Goal: Task Accomplishment & Management: Use online tool/utility

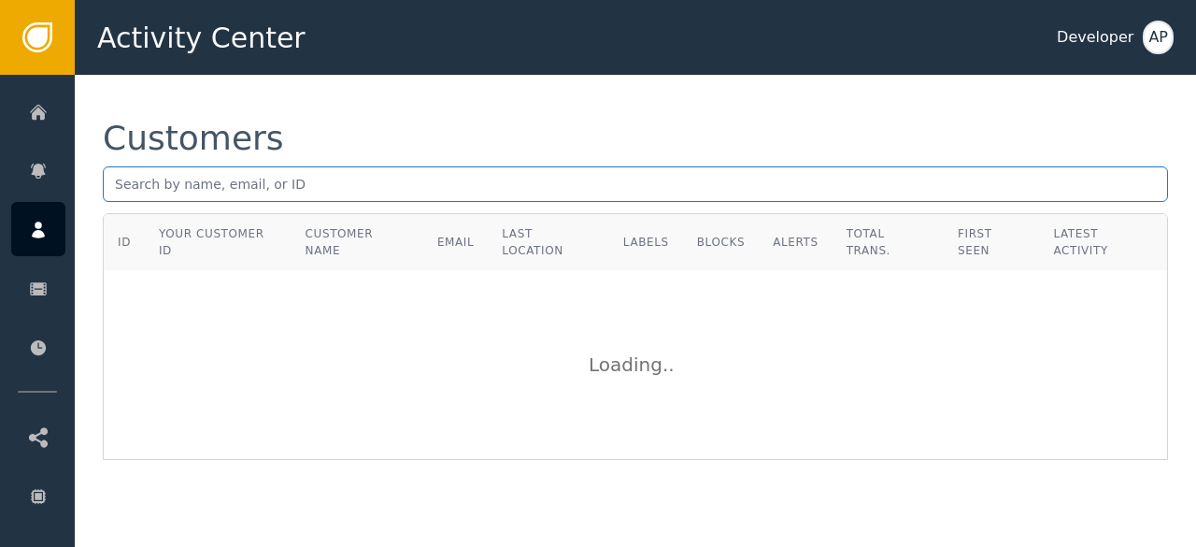
click at [114, 184] on input "text" at bounding box center [635, 184] width 1065 height 36
paste input "[PERSON_NAME][EMAIL_ADDRESS]"
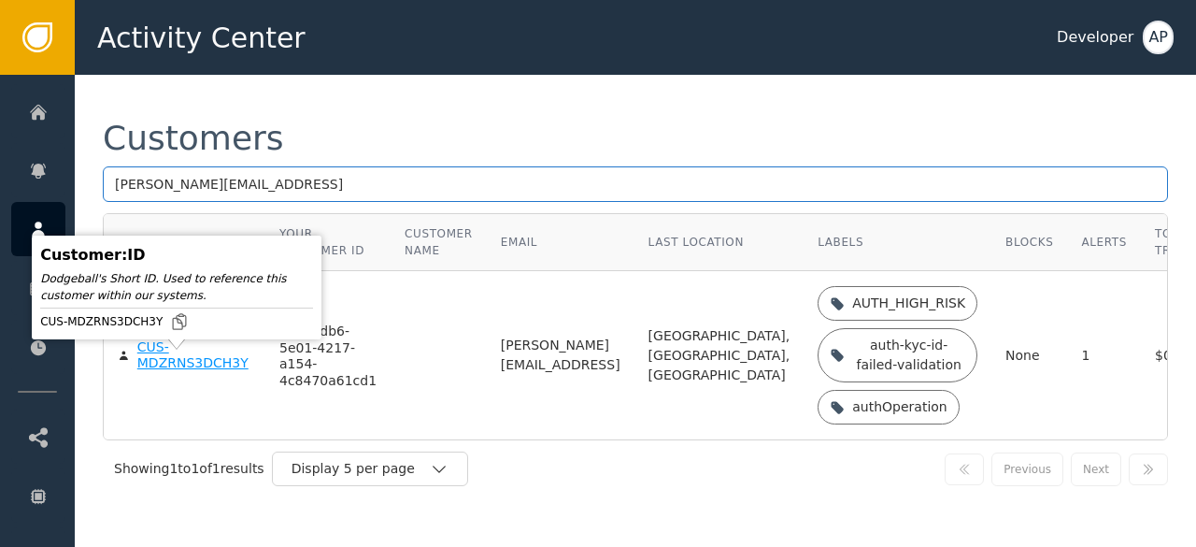
type input "[PERSON_NAME][EMAIL_ADDRESS]"
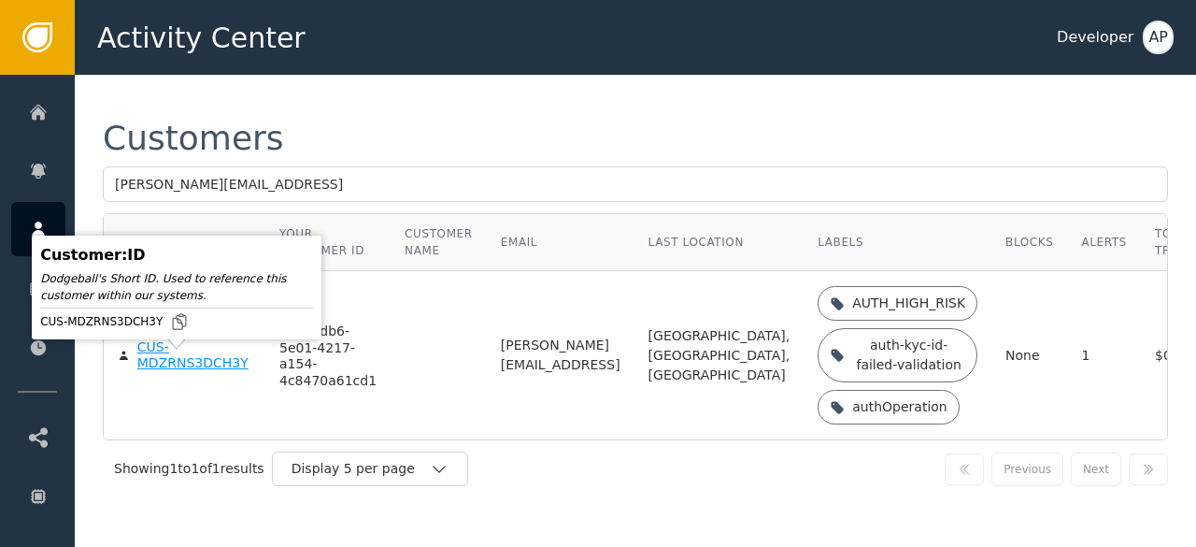
click at [166, 371] on div "CUS-MDZRNS3DCH3Y" at bounding box center [194, 355] width 114 height 33
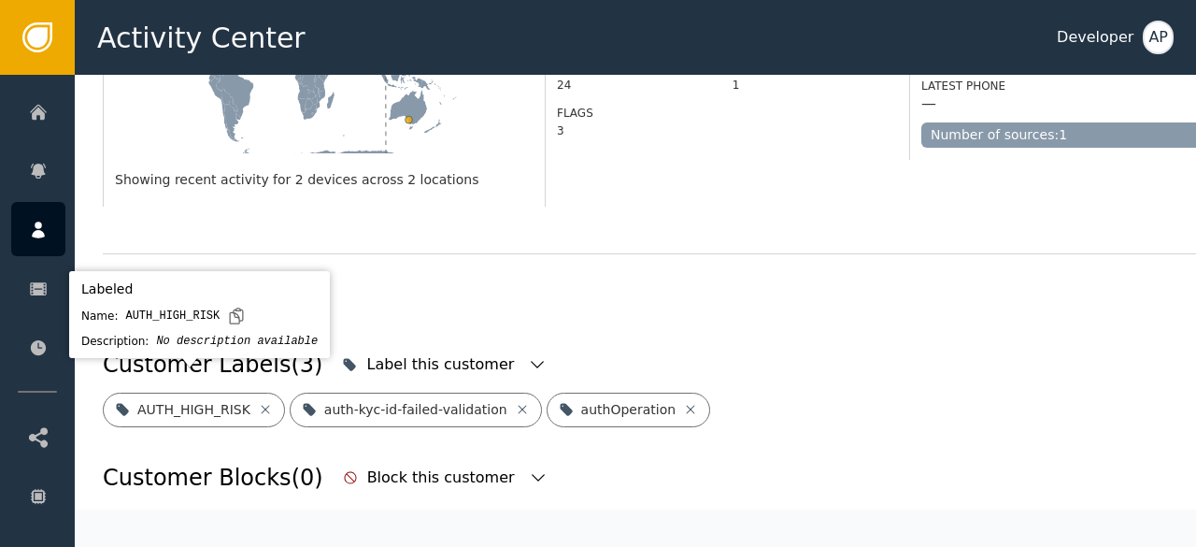
scroll to position [540, 0]
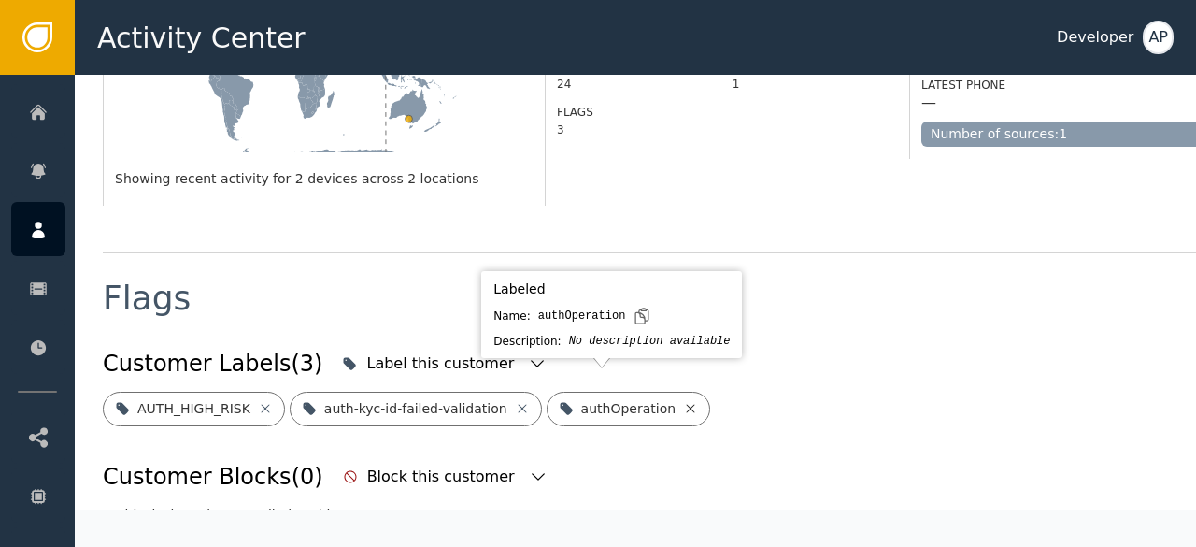
click at [683, 401] on icon at bounding box center [690, 408] width 15 height 15
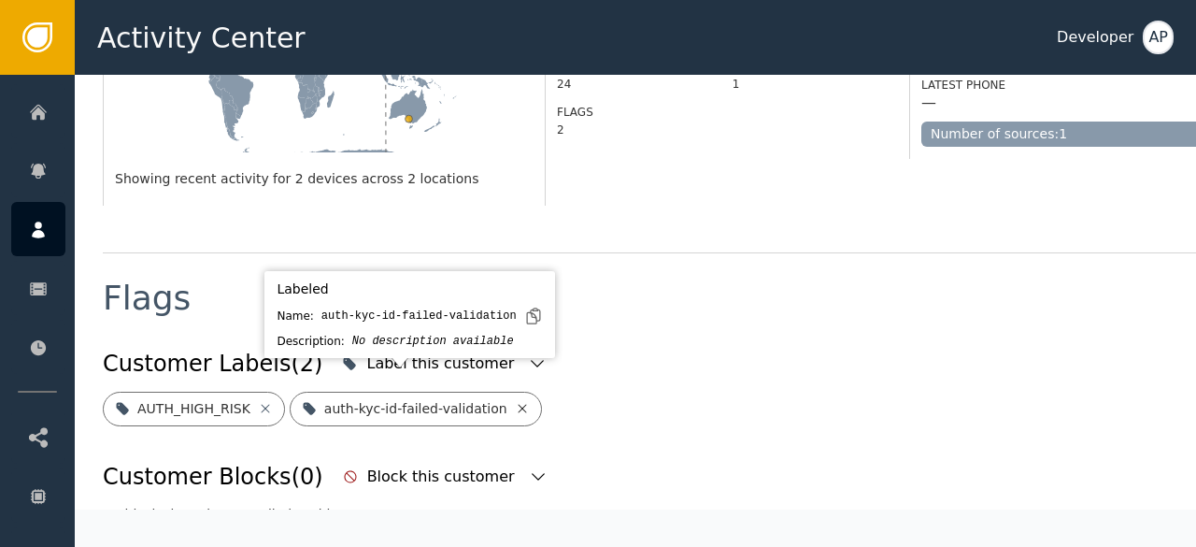
click at [515, 401] on icon at bounding box center [522, 408] width 15 height 15
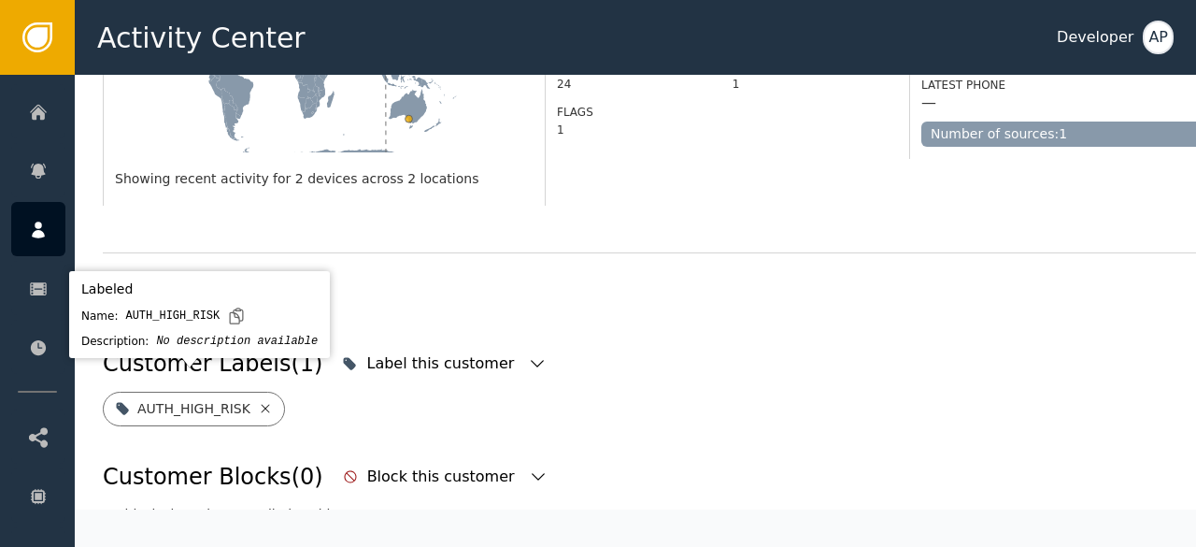
click at [261, 404] on icon at bounding box center [265, 408] width 8 height 8
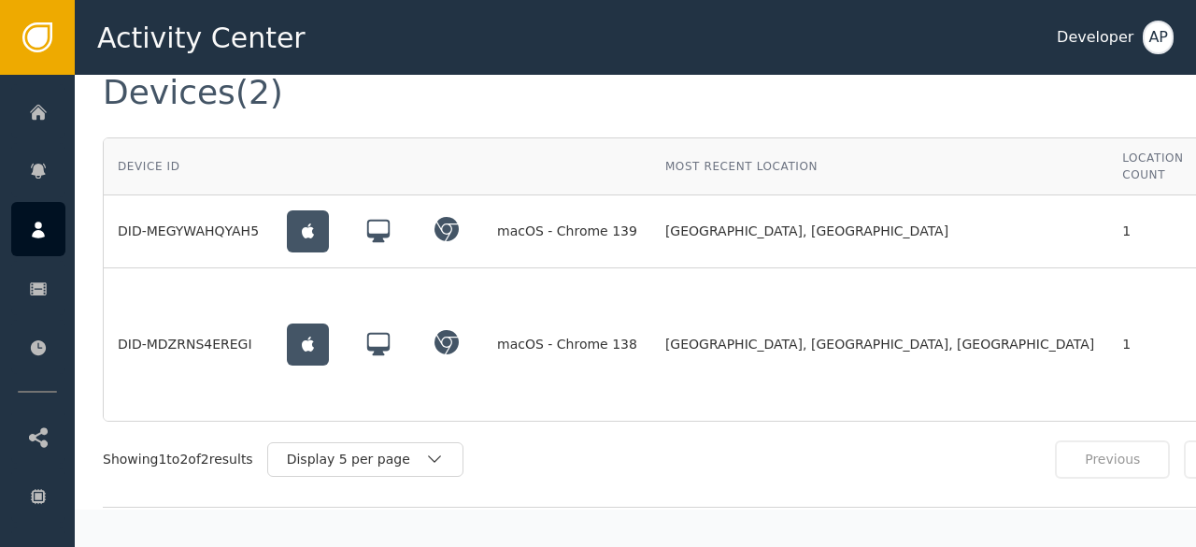
scroll to position [1419, 0]
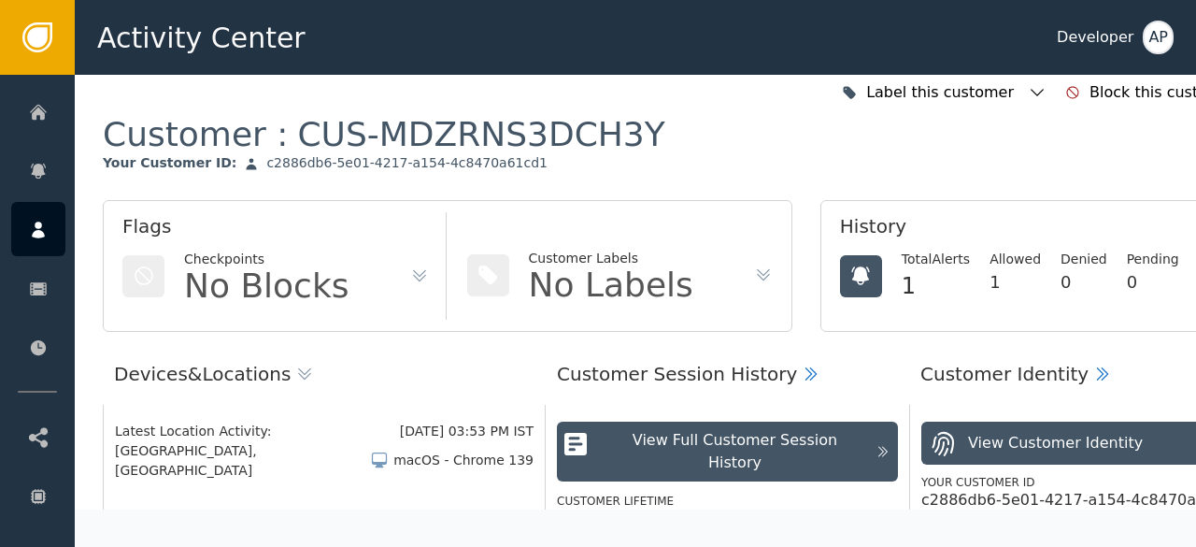
scroll to position [0, 0]
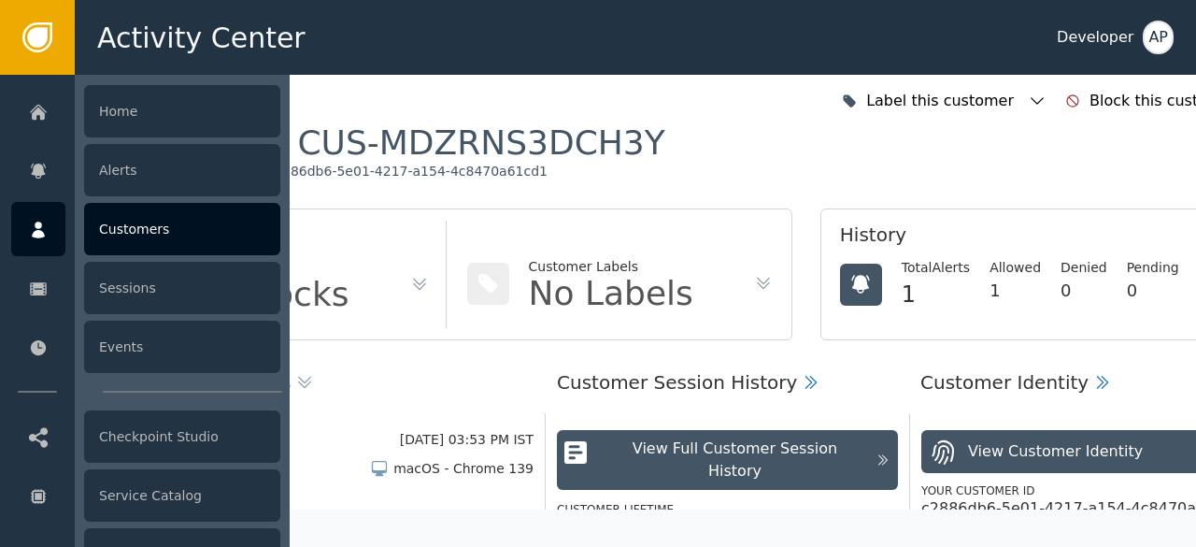
click at [140, 227] on div "Customers" at bounding box center [182, 229] width 196 height 52
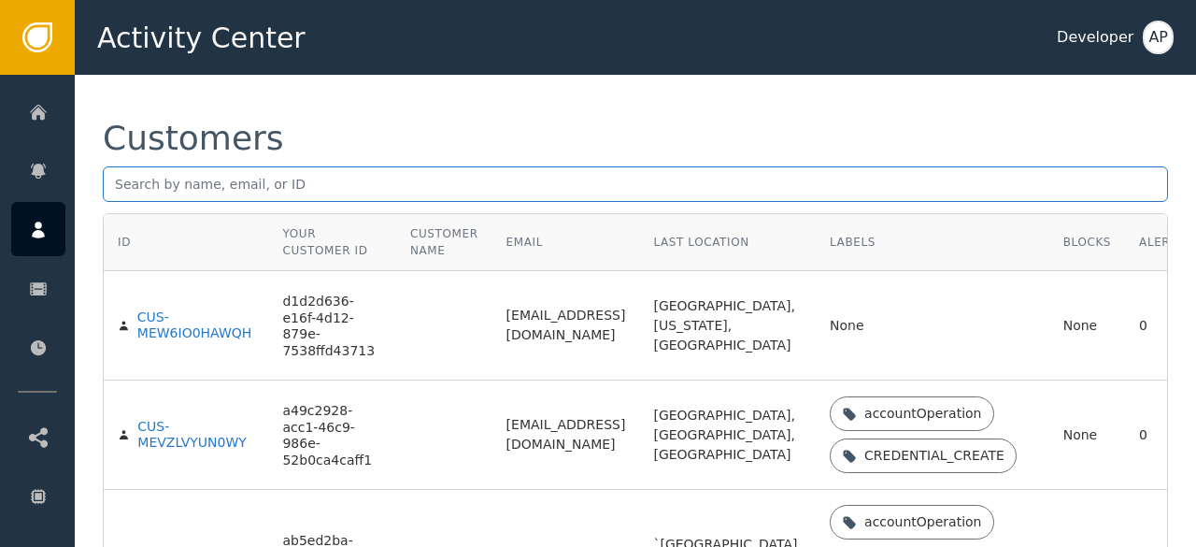
click at [111, 188] on input "text" at bounding box center [635, 184] width 1065 height 36
paste input "[EMAIL_ADDRESS][DOMAIN_NAME]"
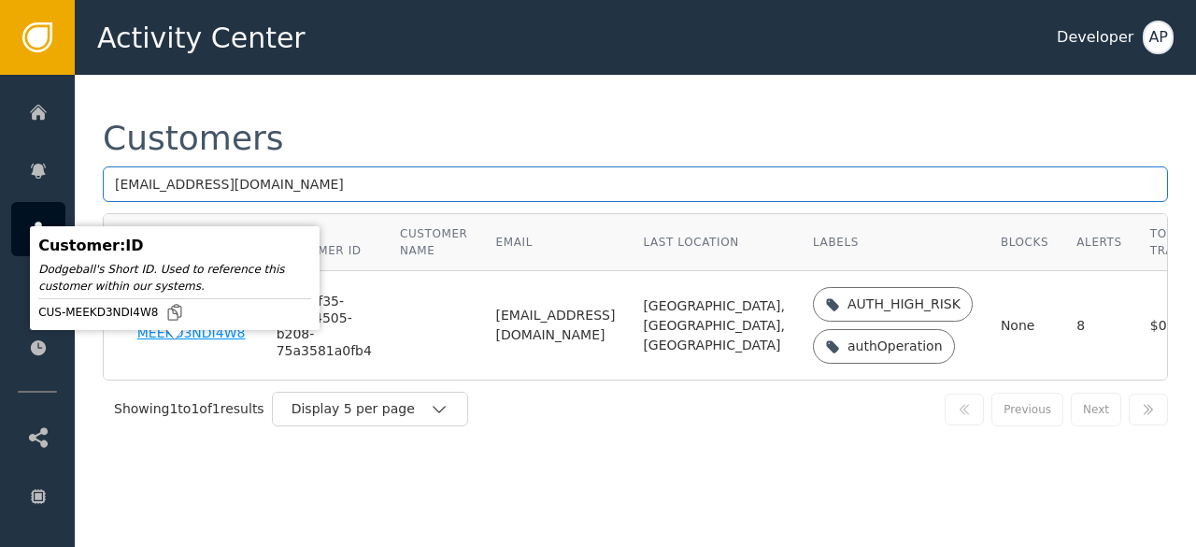
type input "[EMAIL_ADDRESS][DOMAIN_NAME]"
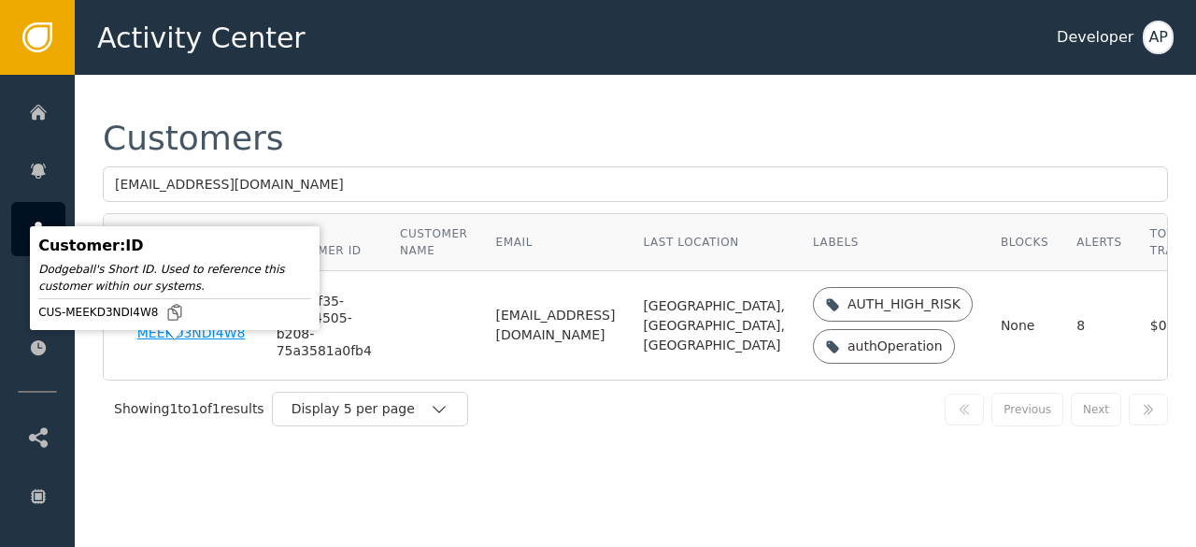
click at [164, 342] on div "CUS-MEEKD3NDI4W8" at bounding box center [192, 325] width 111 height 33
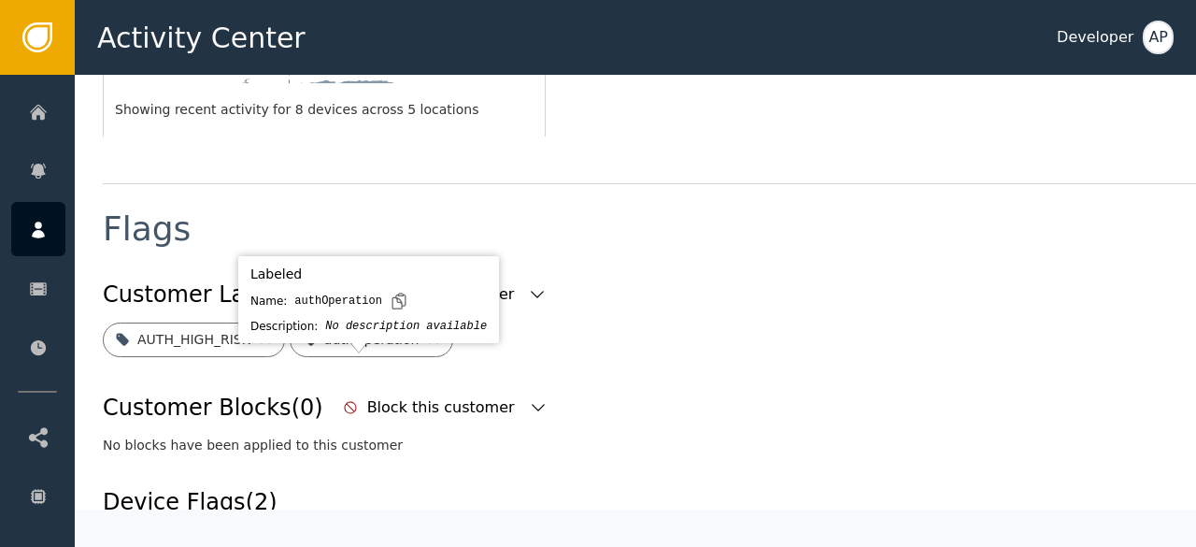
scroll to position [640, 0]
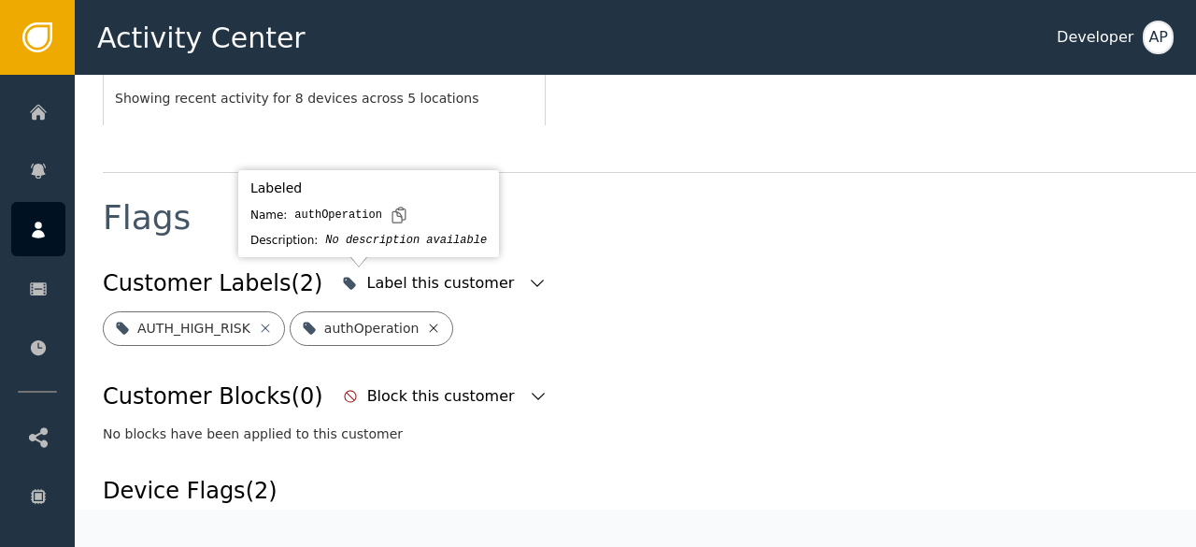
click at [426, 320] on icon at bounding box center [433, 327] width 15 height 15
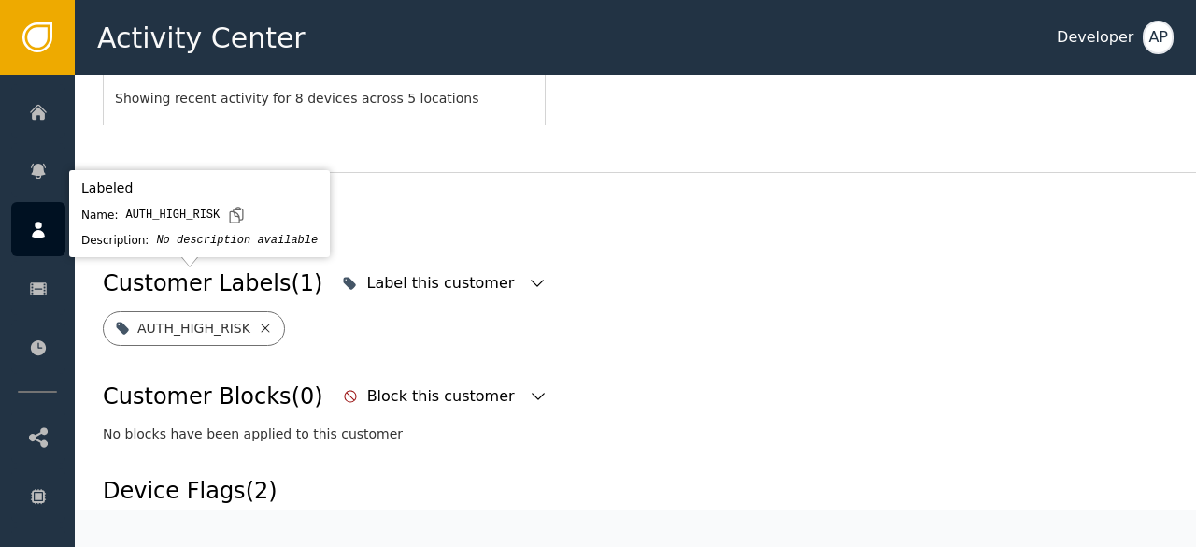
click at [258, 320] on icon at bounding box center [265, 327] width 15 height 15
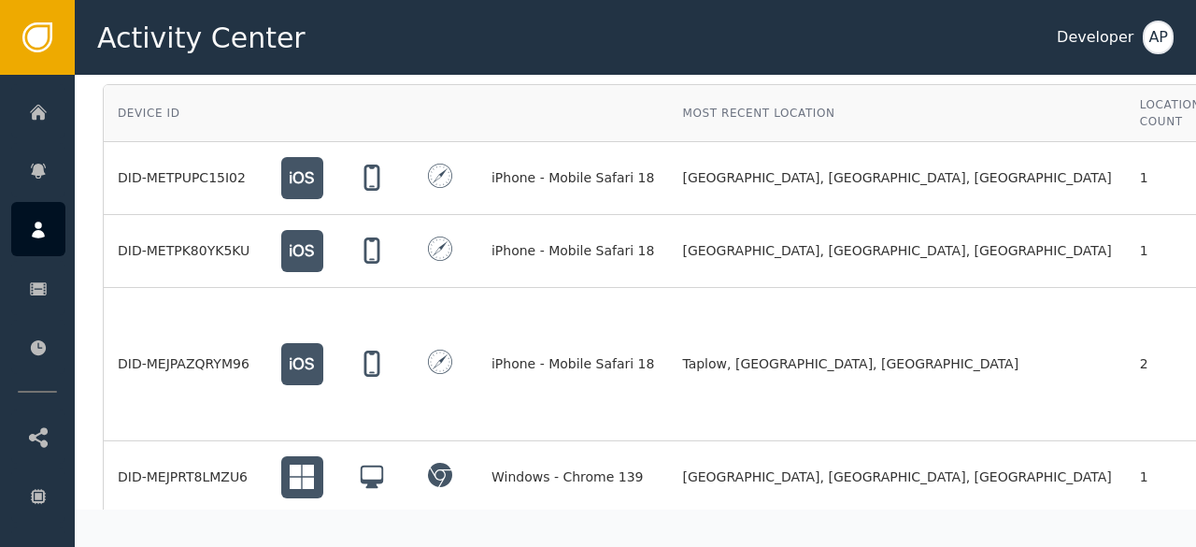
scroll to position [1755, 0]
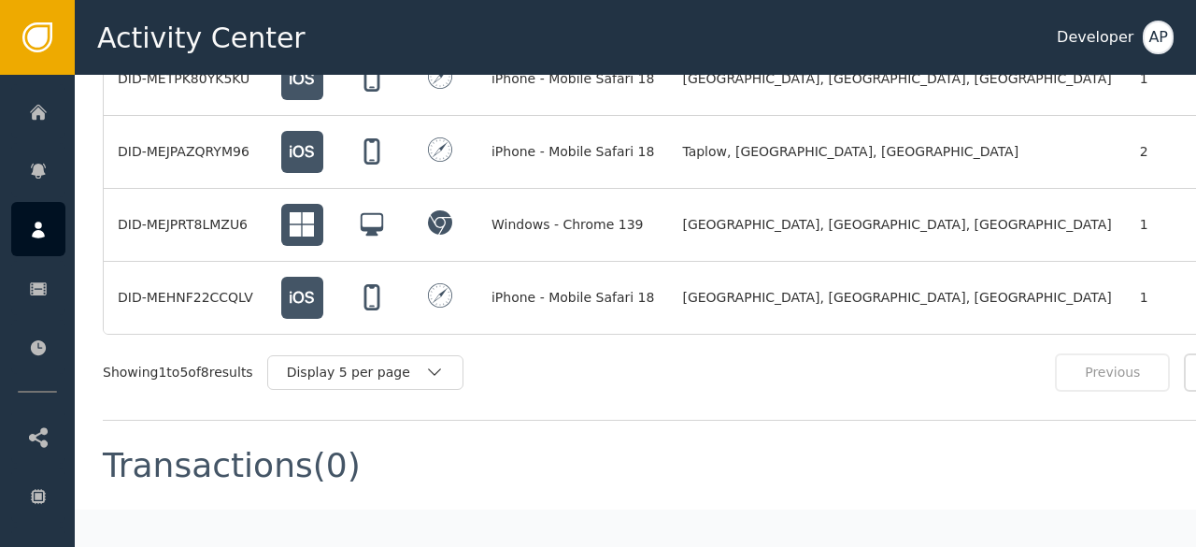
scroll to position [1927, 0]
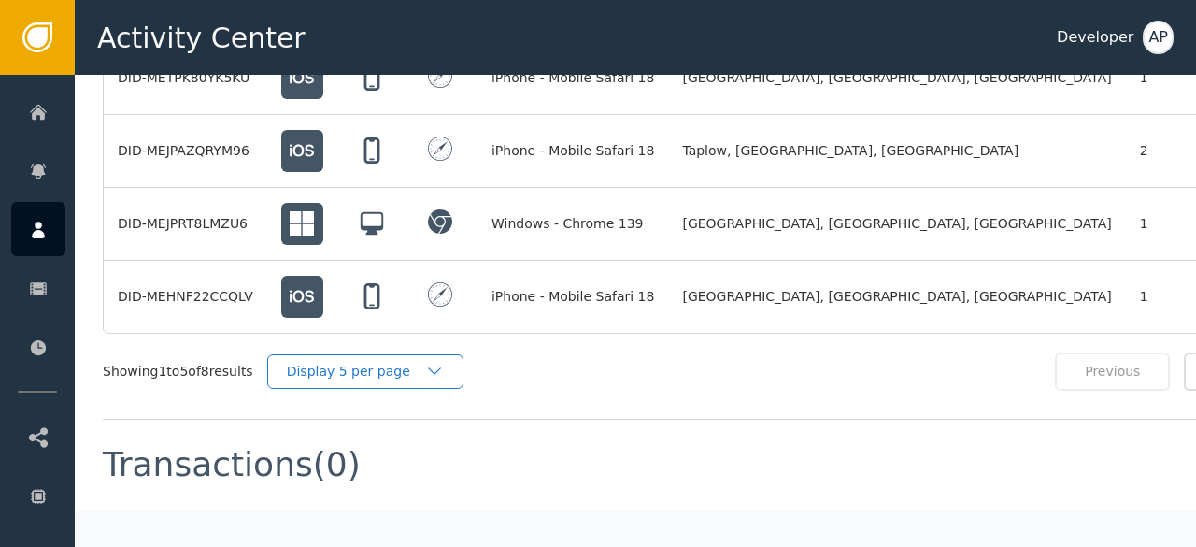
click at [394, 362] on div "Display 5 per page" at bounding box center [356, 372] width 138 height 20
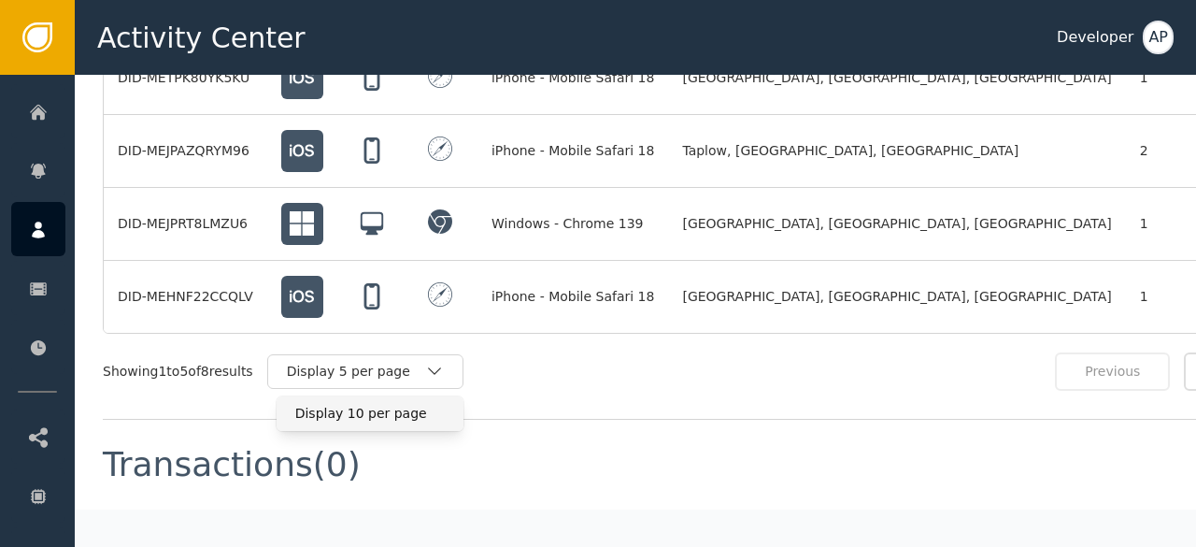
click at [336, 404] on div "Display 10 per page" at bounding box center [369, 414] width 149 height 20
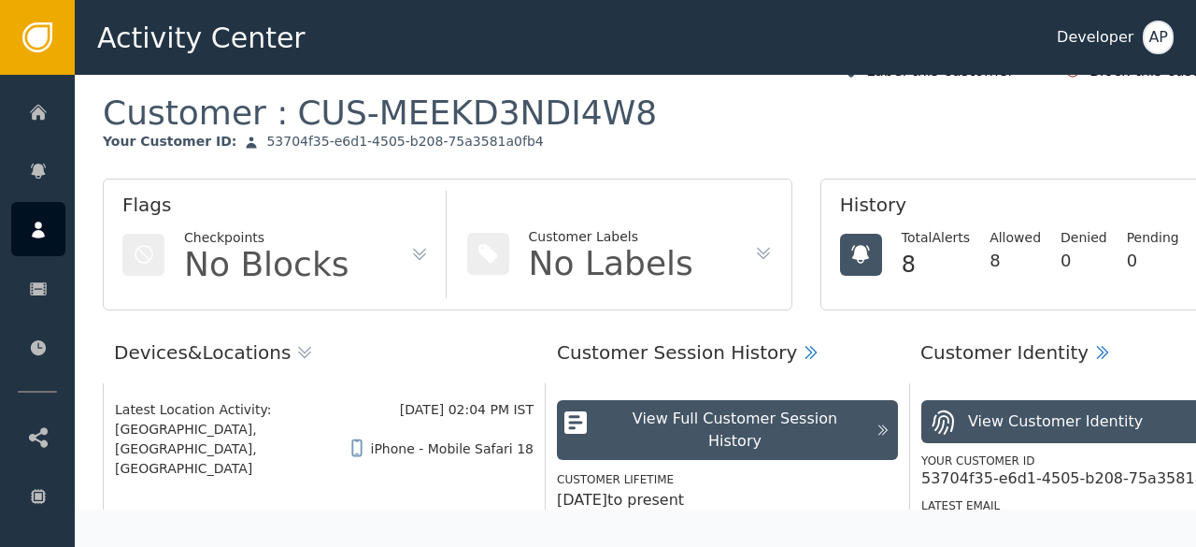
scroll to position [0, 0]
